Goal: Check status: Check status

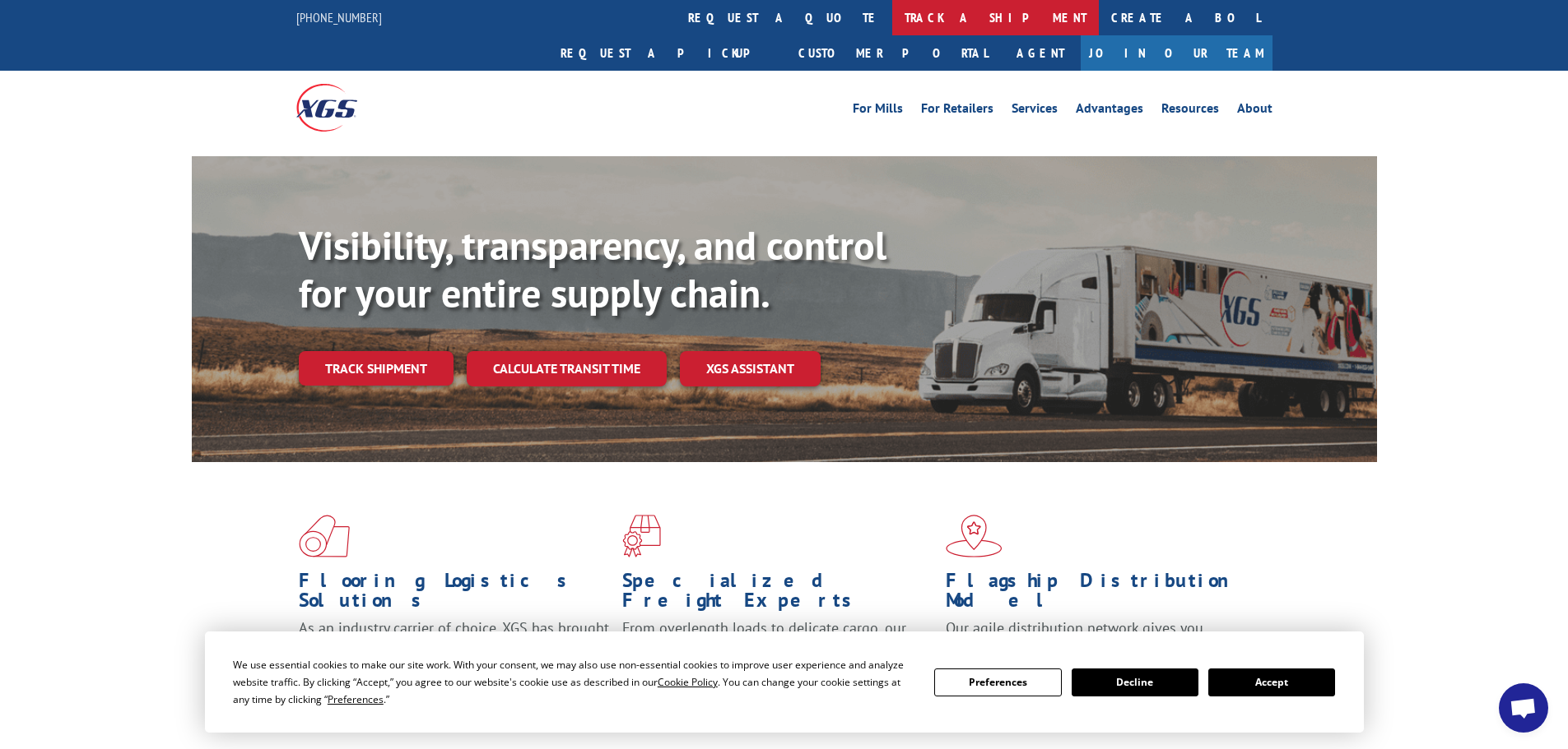
click at [892, 23] on link "track a shipment" at bounding box center [996, 17] width 207 height 35
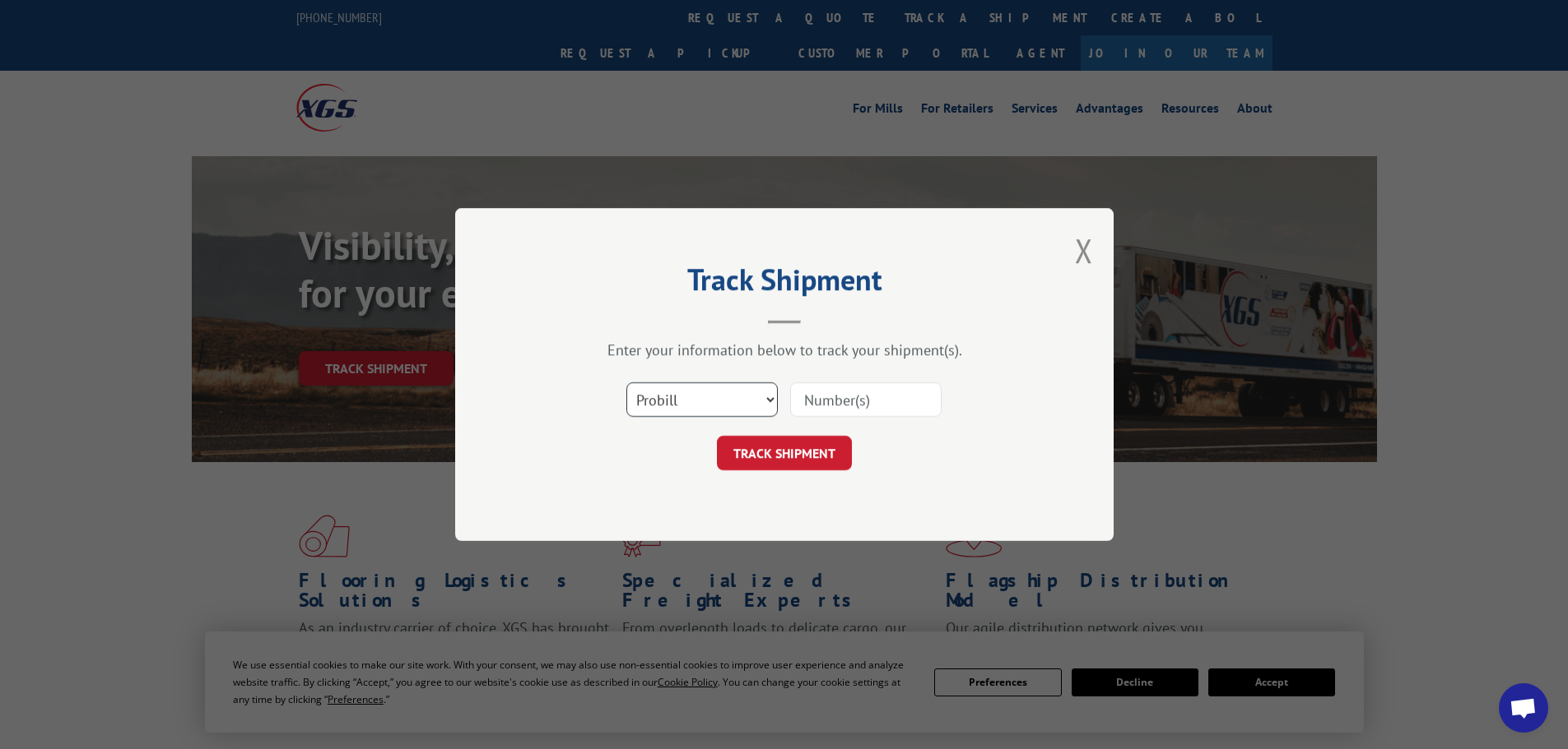
click at [757, 400] on select "Select category... Probill BOL PO" at bounding box center [703, 399] width 151 height 34
select select "bol"
click at [627, 382] on select "Select category... Probill BOL PO" at bounding box center [703, 399] width 151 height 34
click at [889, 401] on input at bounding box center [865, 399] width 151 height 34
click at [819, 401] on input at bounding box center [865, 399] width 151 height 34
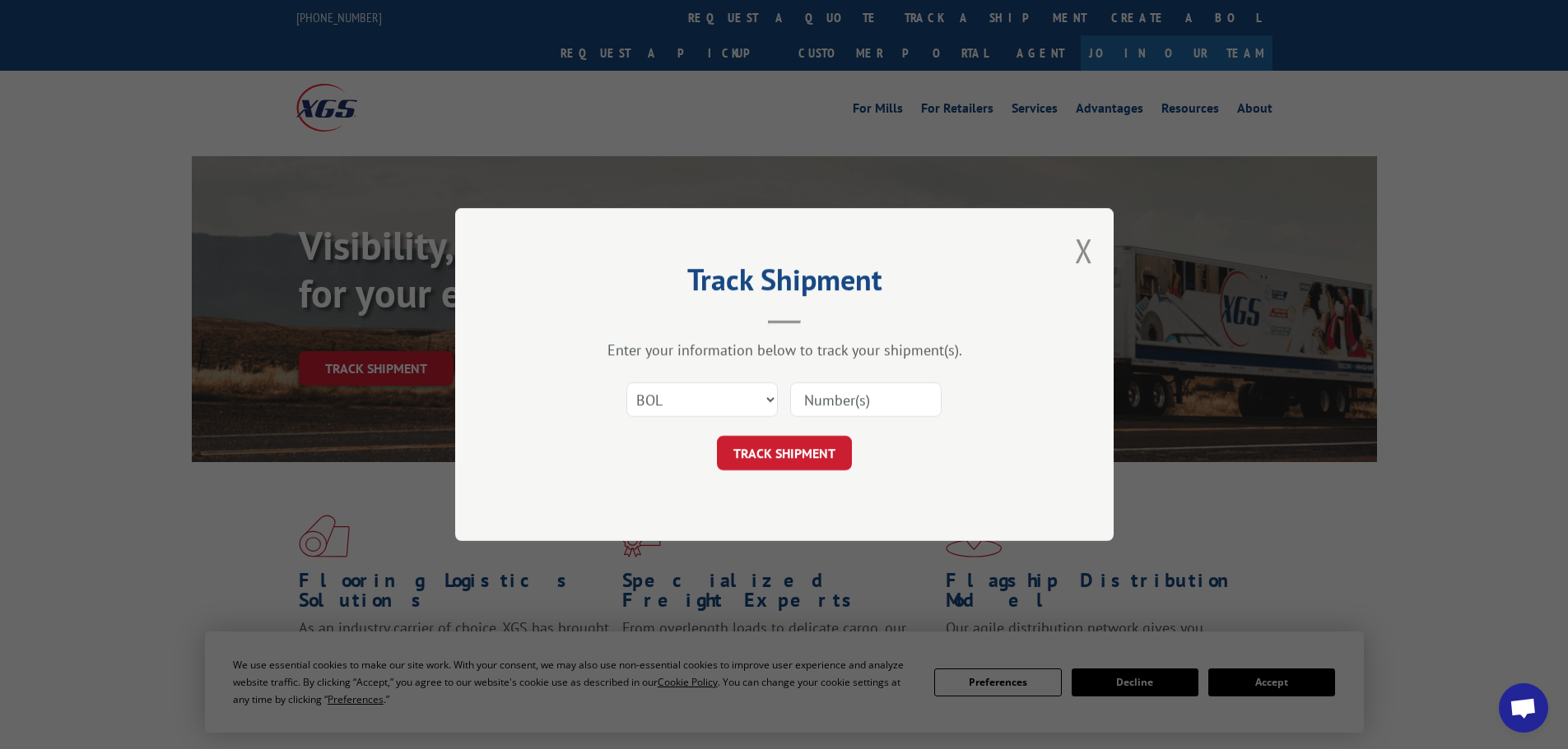
paste input "6100054775"
type input "6100054775"
click at [800, 456] on button "TRACK SHIPMENT" at bounding box center [784, 453] width 135 height 34
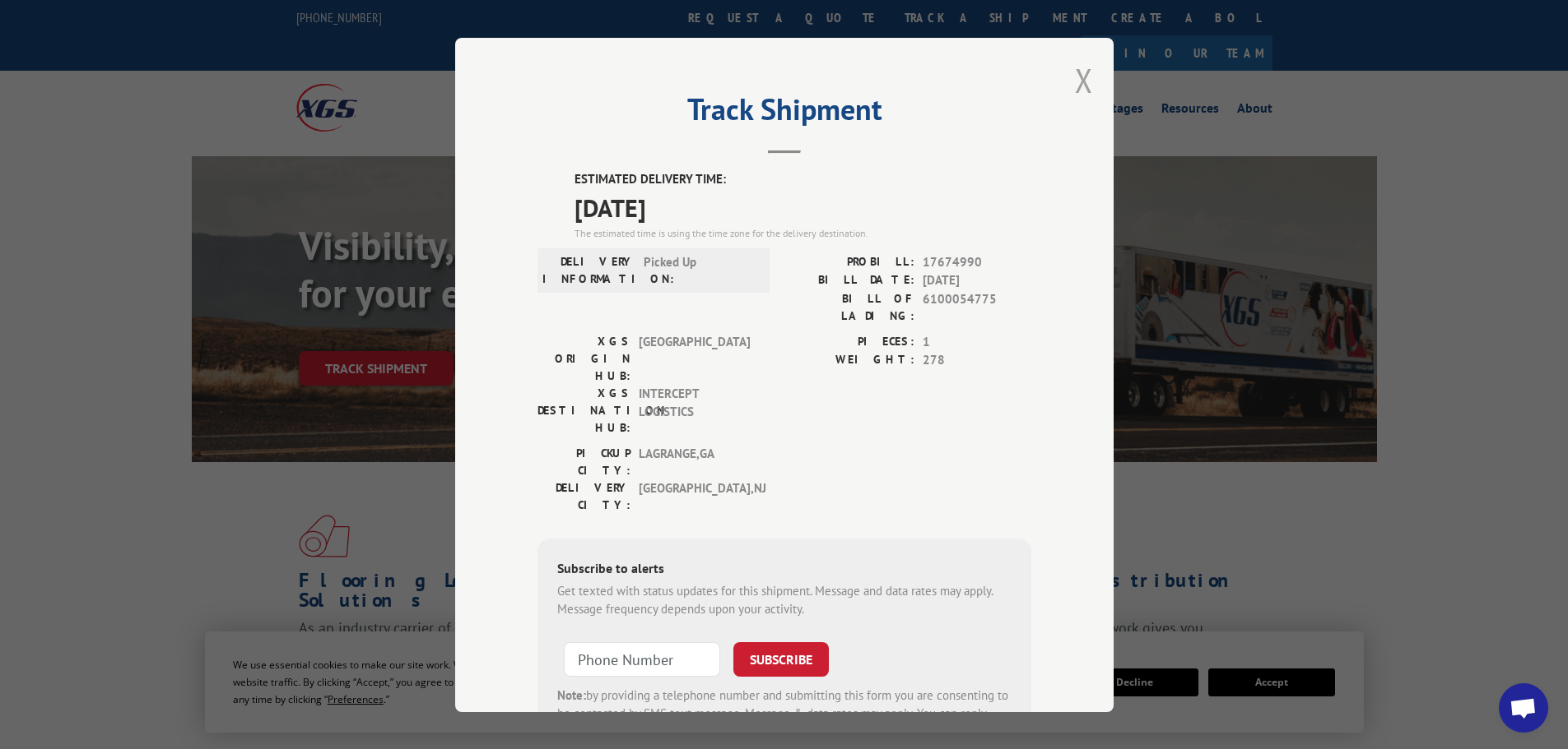
click at [1083, 77] on button "Close modal" at bounding box center [1084, 80] width 18 height 44
